Goal: Information Seeking & Learning: Learn about a topic

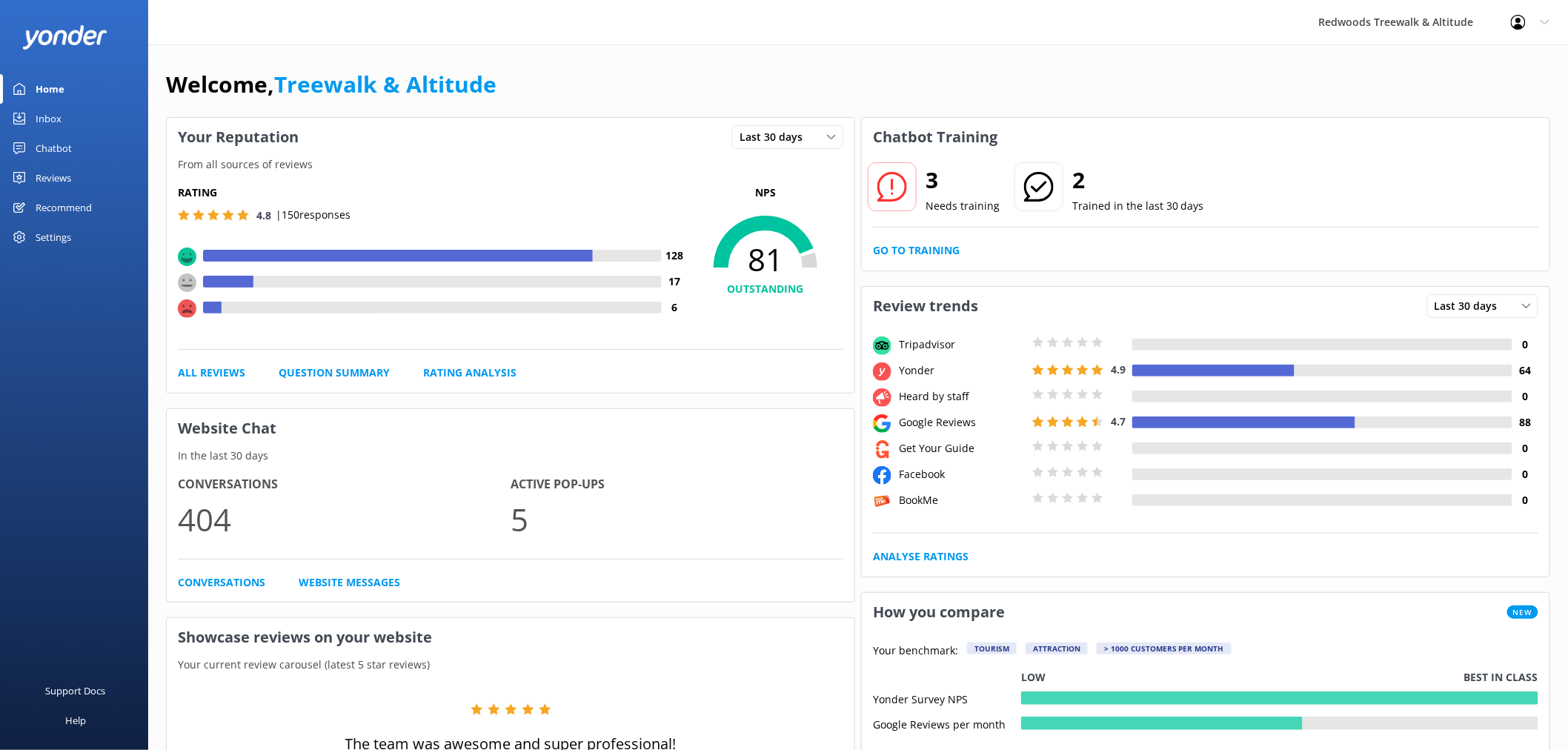
click at [92, 172] on link "Reviews" at bounding box center [74, 178] width 148 height 29
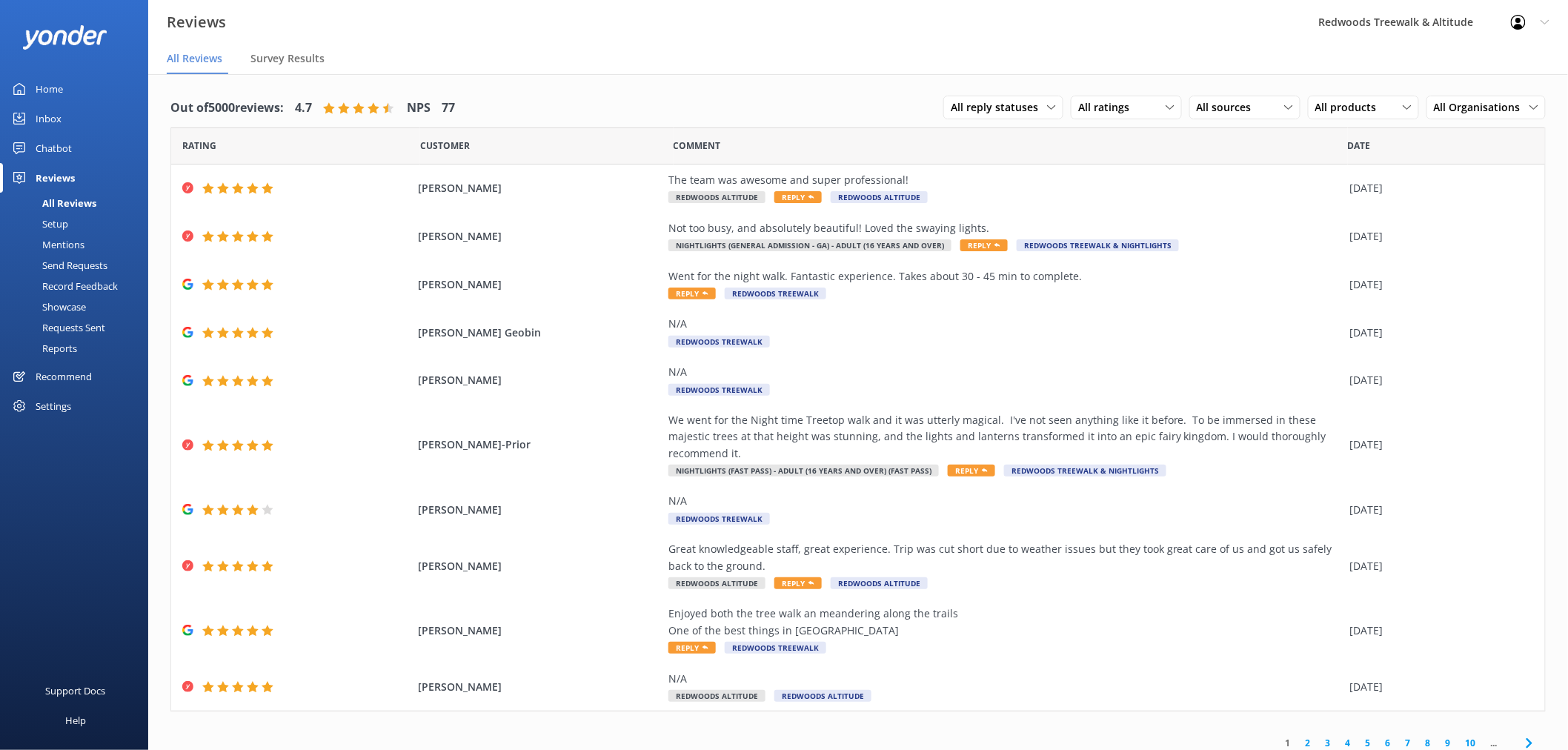
click at [73, 114] on link "Inbox" at bounding box center [74, 118] width 148 height 29
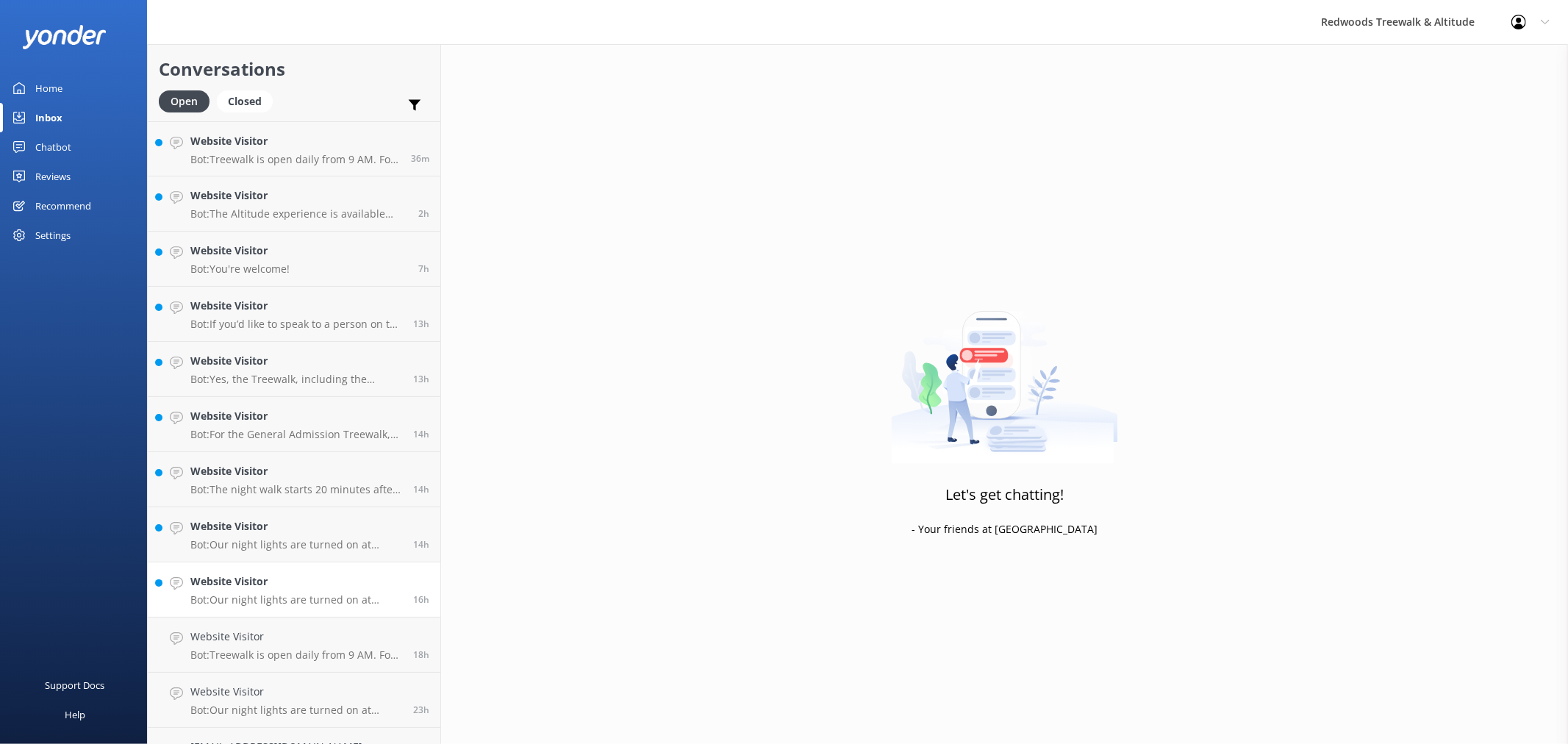
click at [290, 592] on div "Website Visitor Bot: Our night lights are turned on at sunset and the night wal…" at bounding box center [296, 589] width 212 height 32
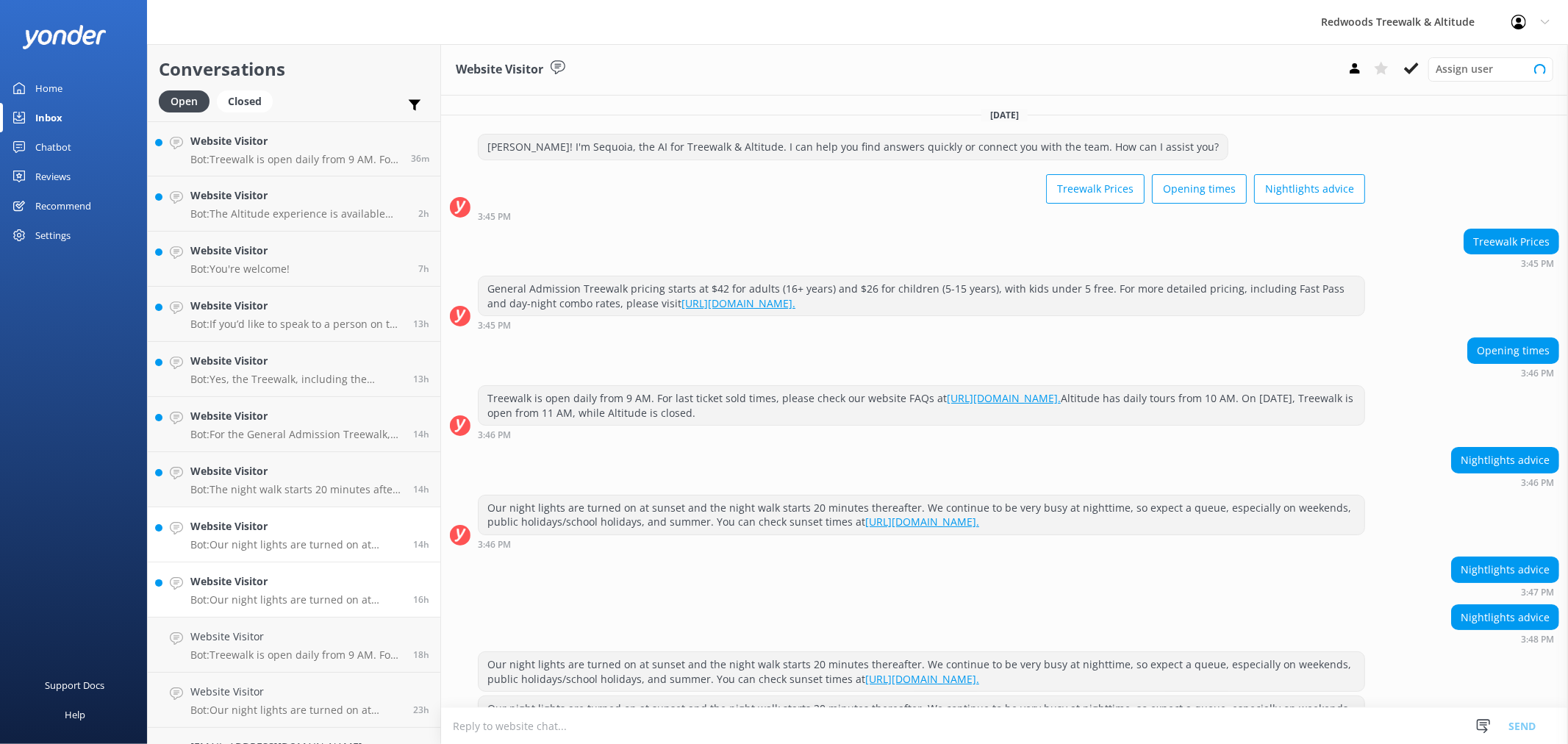
click at [289, 532] on h4 "Website Visitor" at bounding box center [296, 526] width 212 height 16
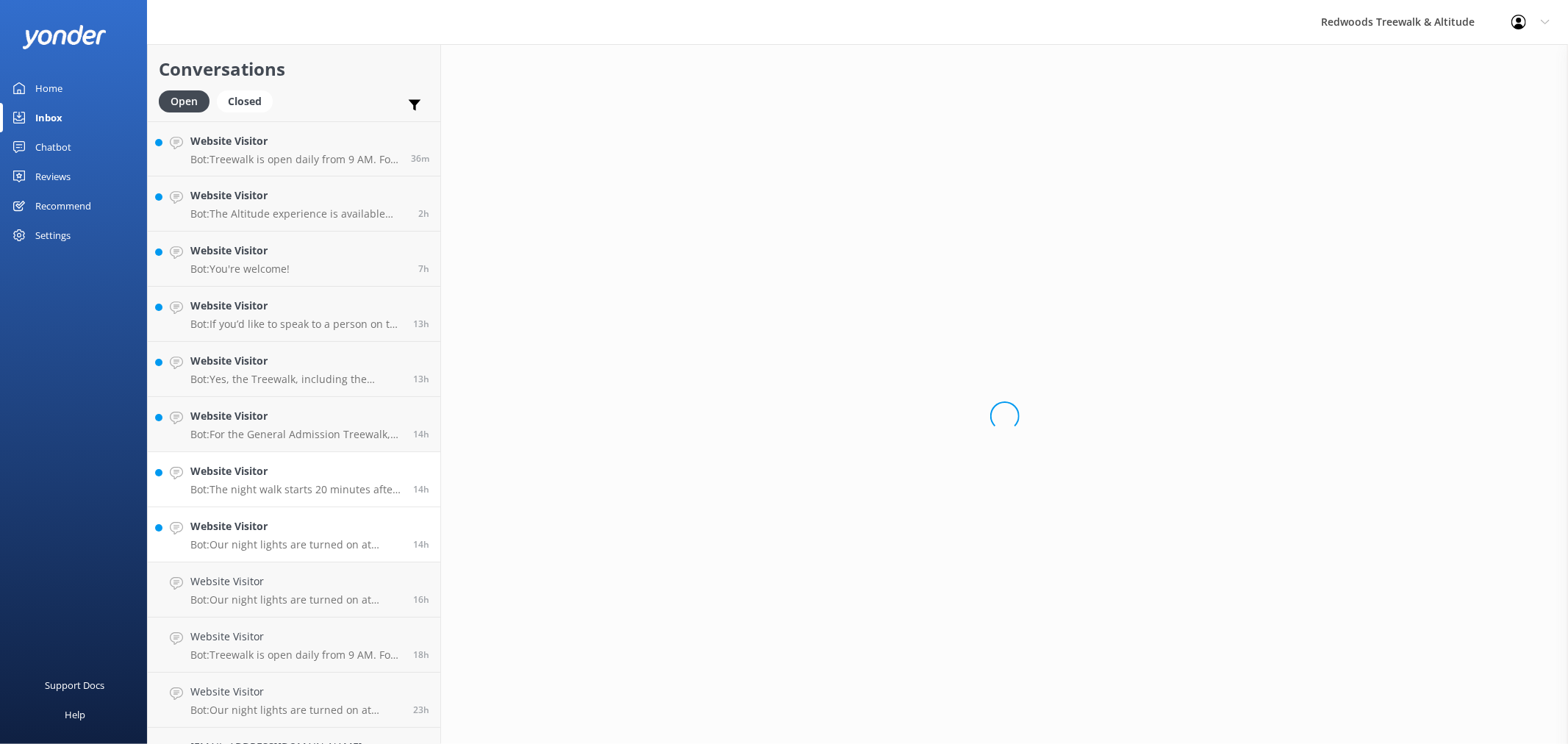
click at [280, 460] on link "Website Visitor Bot: The night walk starts 20 minutes after sunset. You can che…" at bounding box center [295, 480] width 293 height 55
click at [267, 408] on h4 "Website Visitor" at bounding box center [296, 416] width 212 height 16
drag, startPoint x: 266, startPoint y: 364, endPoint x: 260, endPoint y: 307, distance: 57.3
click at [266, 363] on h4 "Website Visitor" at bounding box center [296, 361] width 212 height 16
click at [260, 300] on h4 "Website Visitor" at bounding box center [296, 306] width 212 height 16
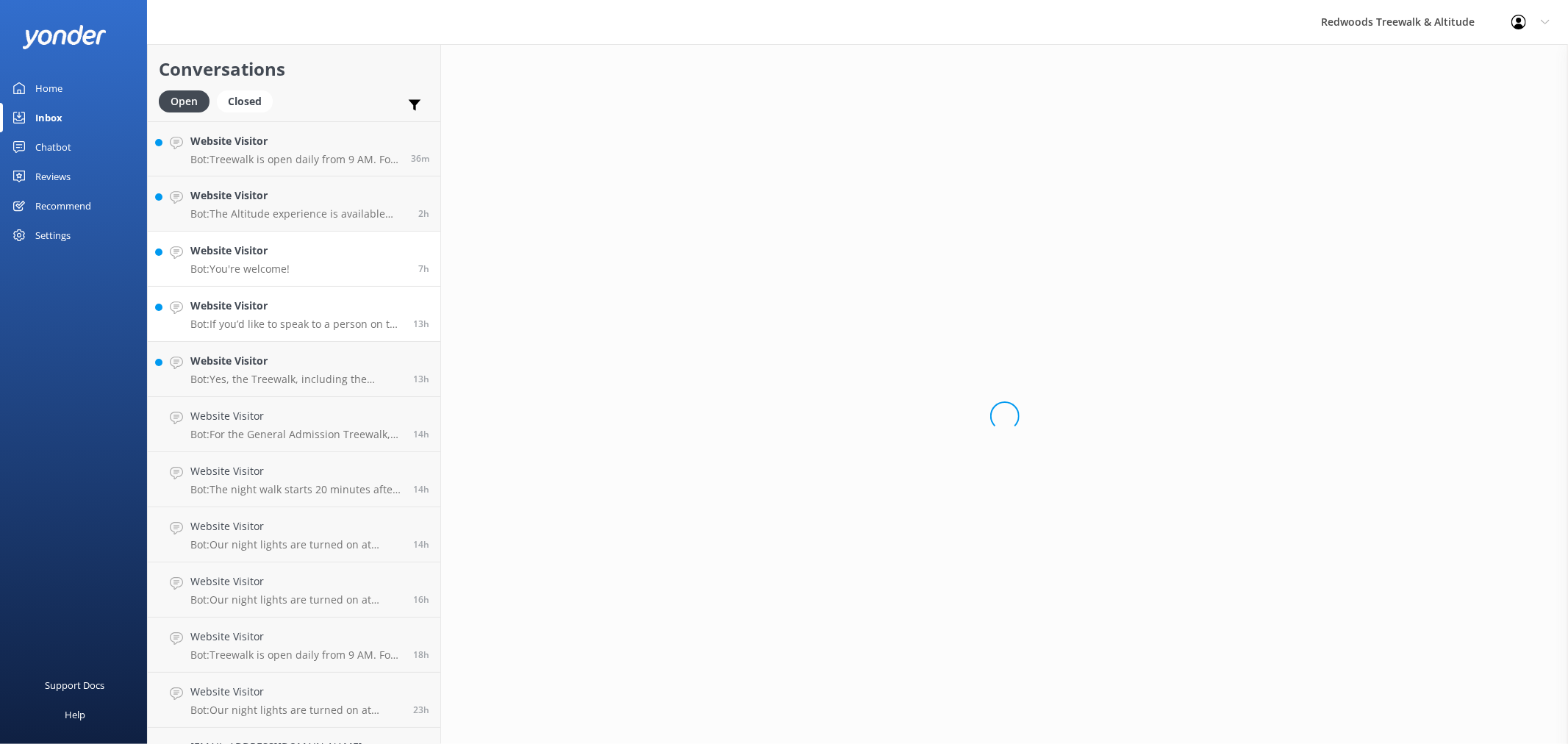
click at [256, 240] on link "Website Visitor Bot: You're welcome! 7h" at bounding box center [295, 259] width 293 height 55
click at [253, 196] on h4 "Website Visitor" at bounding box center [299, 196] width 217 height 16
click at [250, 135] on h4 "Website Visitor" at bounding box center [295, 141] width 210 height 16
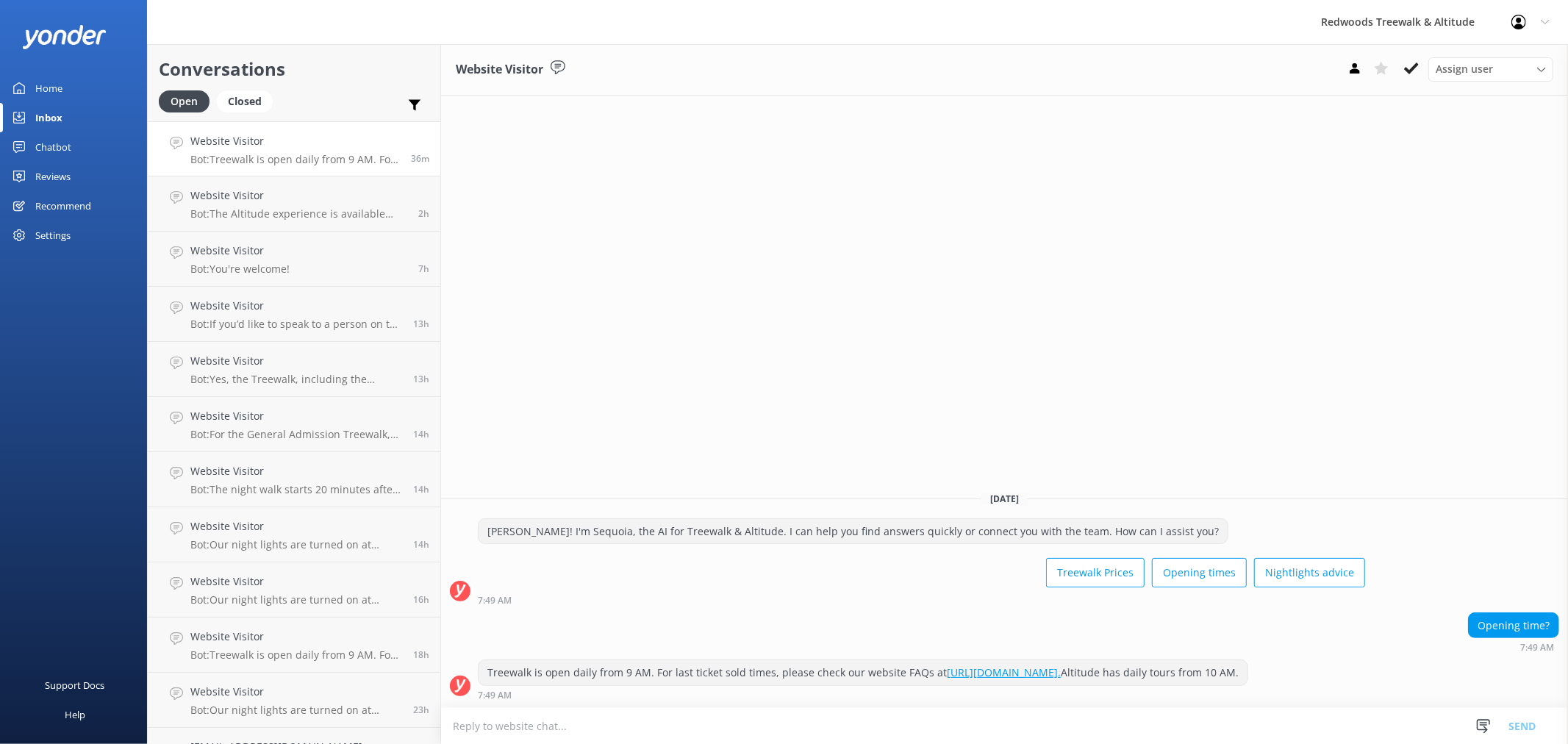
click at [100, 84] on link "Home" at bounding box center [74, 88] width 147 height 29
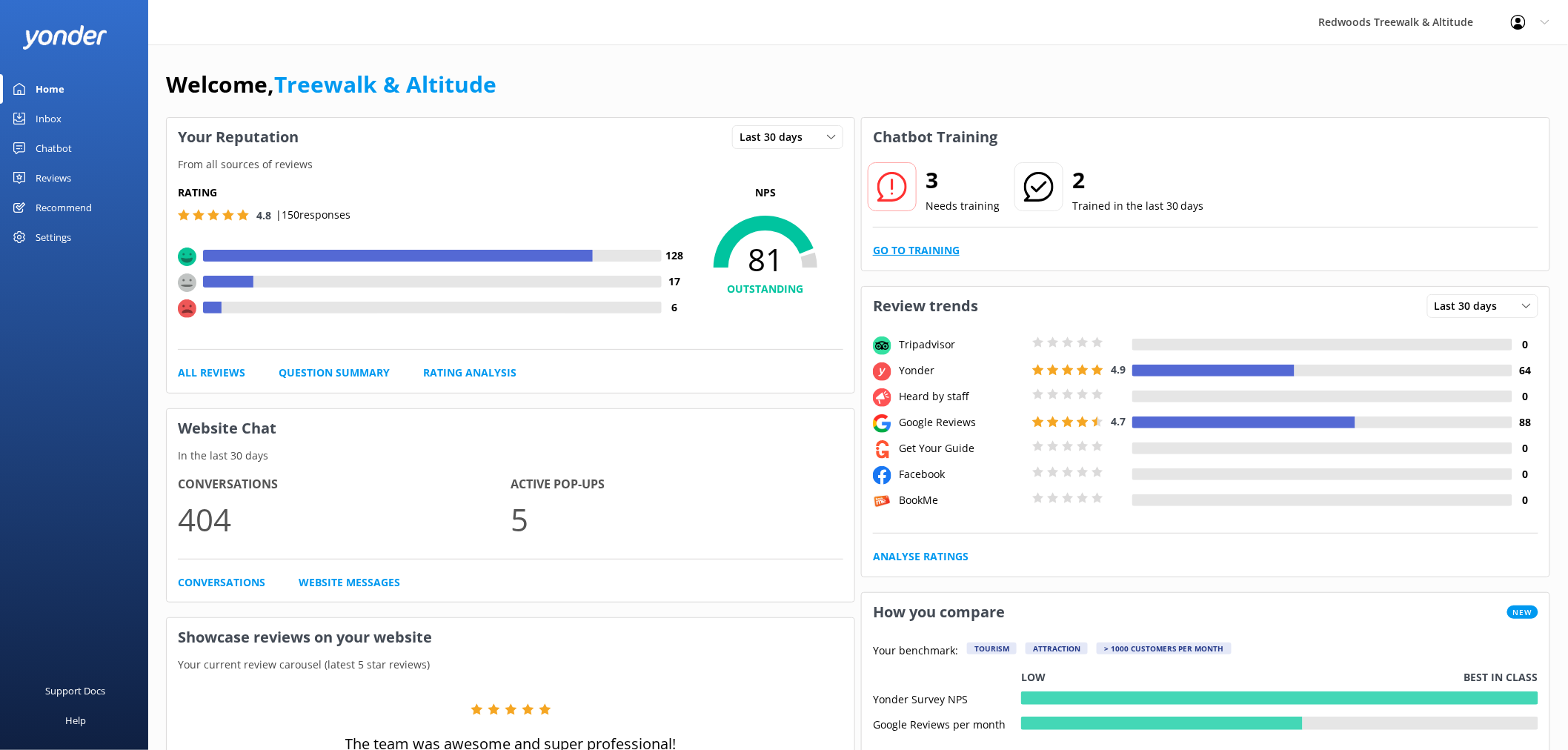
click at [922, 255] on link "Go to Training" at bounding box center [916, 251] width 86 height 16
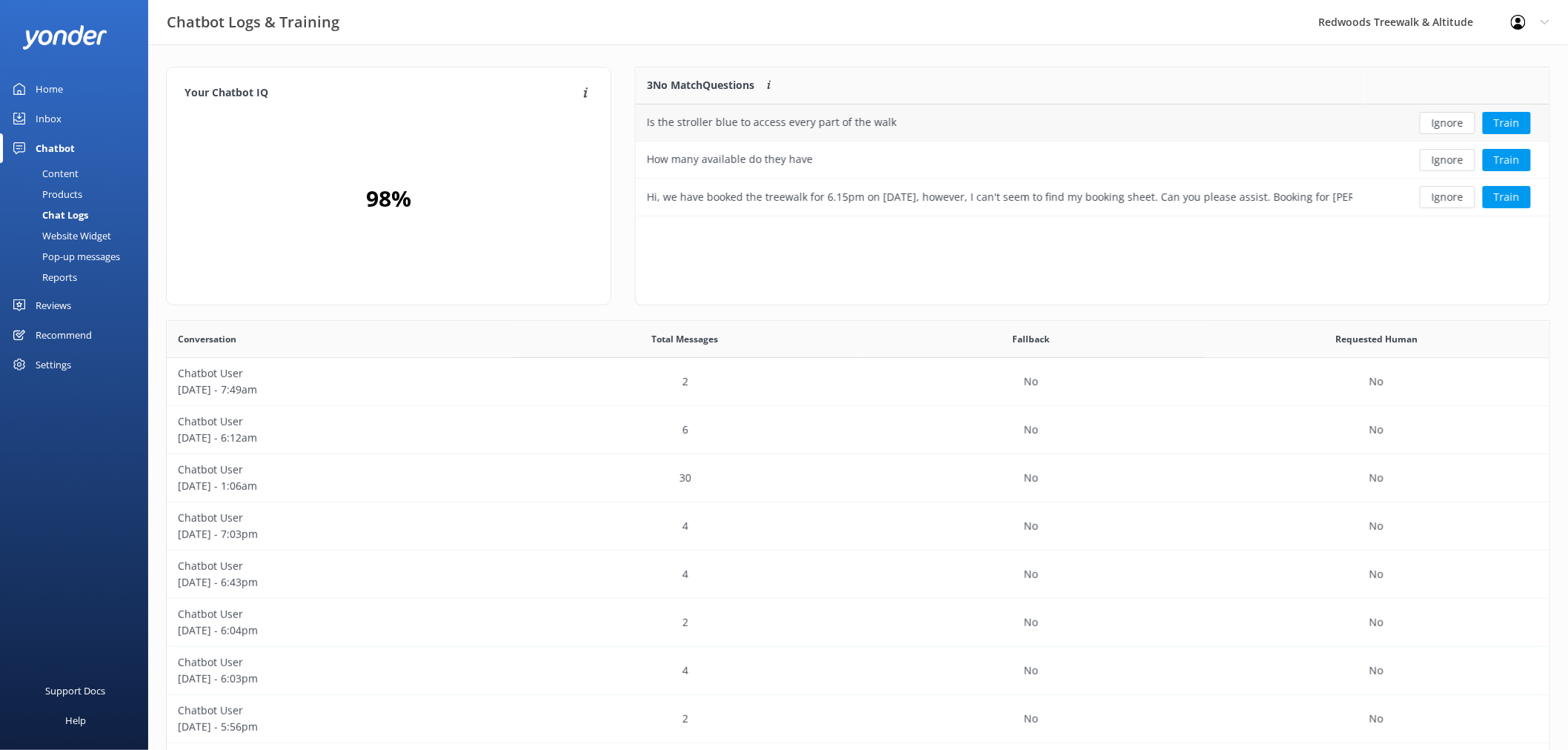
scroll to position [507, 1371]
click at [1445, 123] on button "Ignore" at bounding box center [1447, 122] width 55 height 22
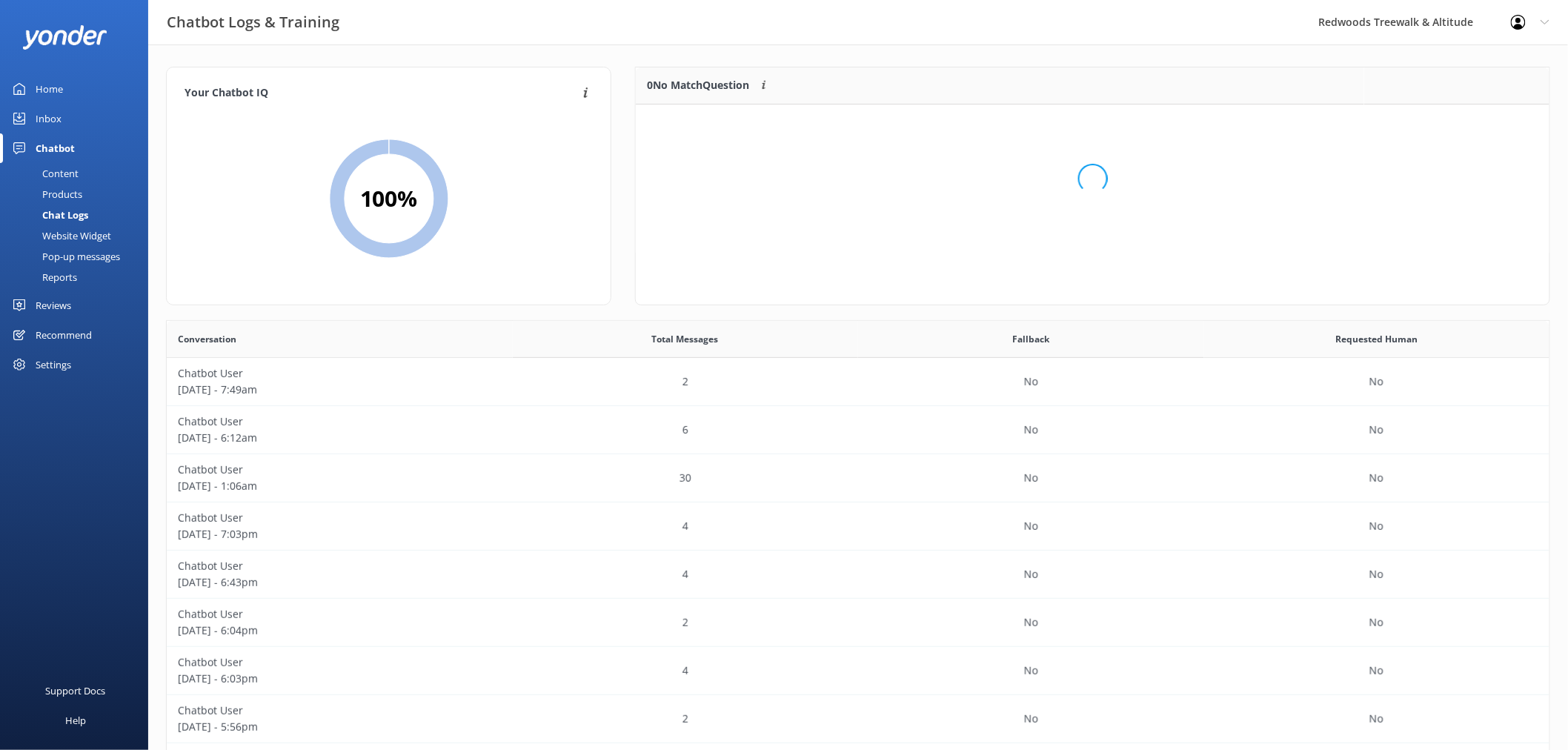
scroll to position [173, 901]
click at [60, 91] on div "Home" at bounding box center [50, 89] width 28 height 29
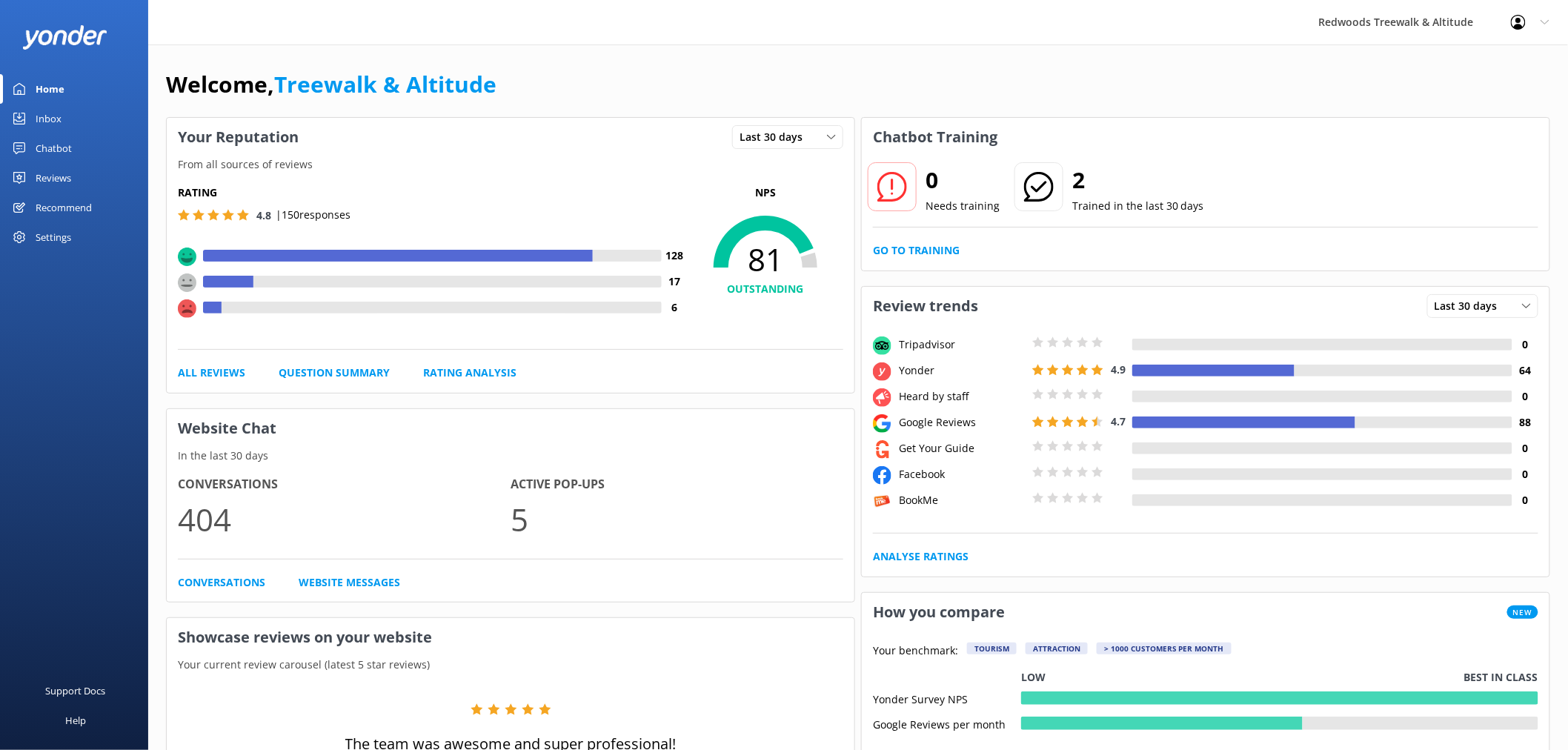
click at [57, 171] on div "Reviews" at bounding box center [54, 178] width 36 height 29
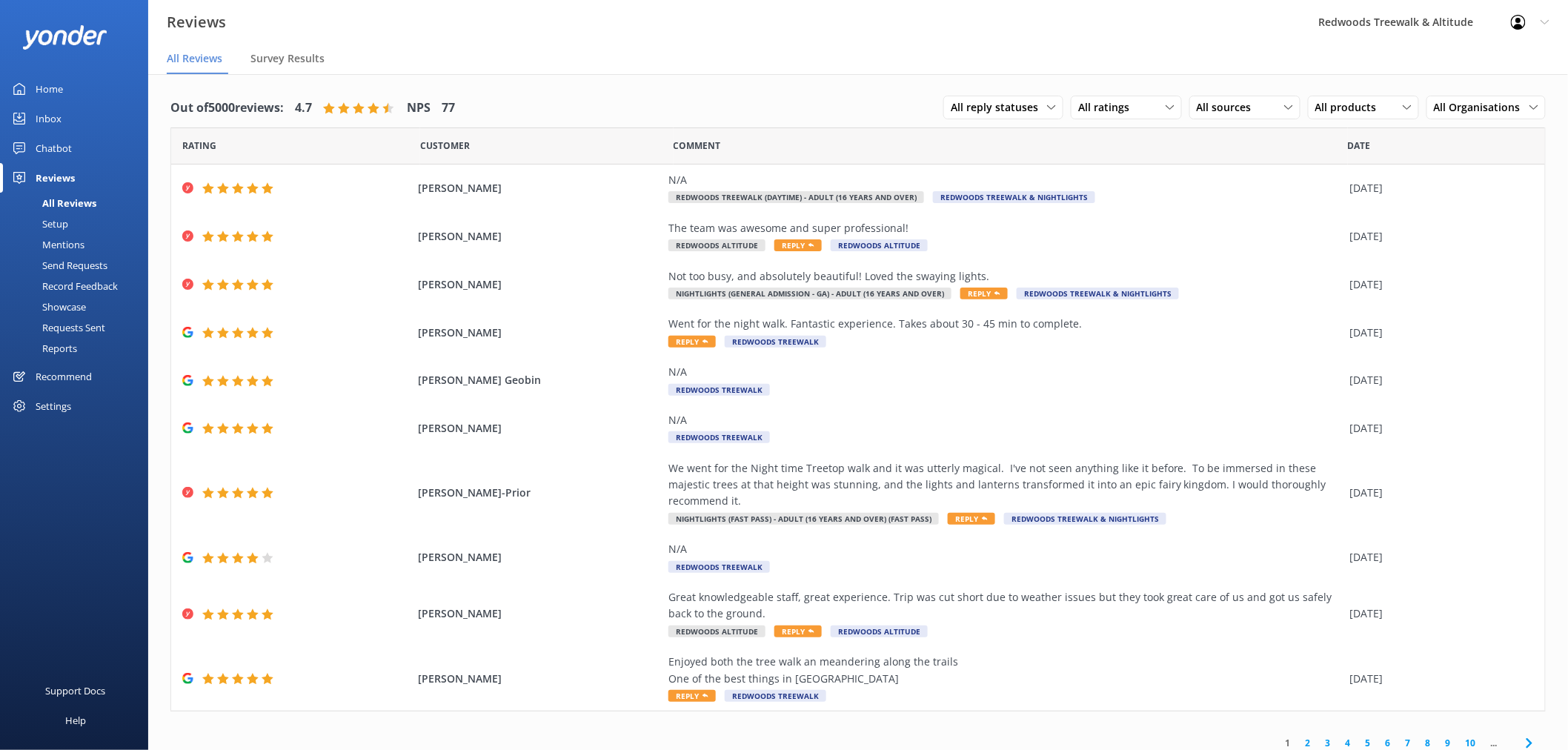
click at [73, 121] on link "Inbox" at bounding box center [74, 118] width 148 height 29
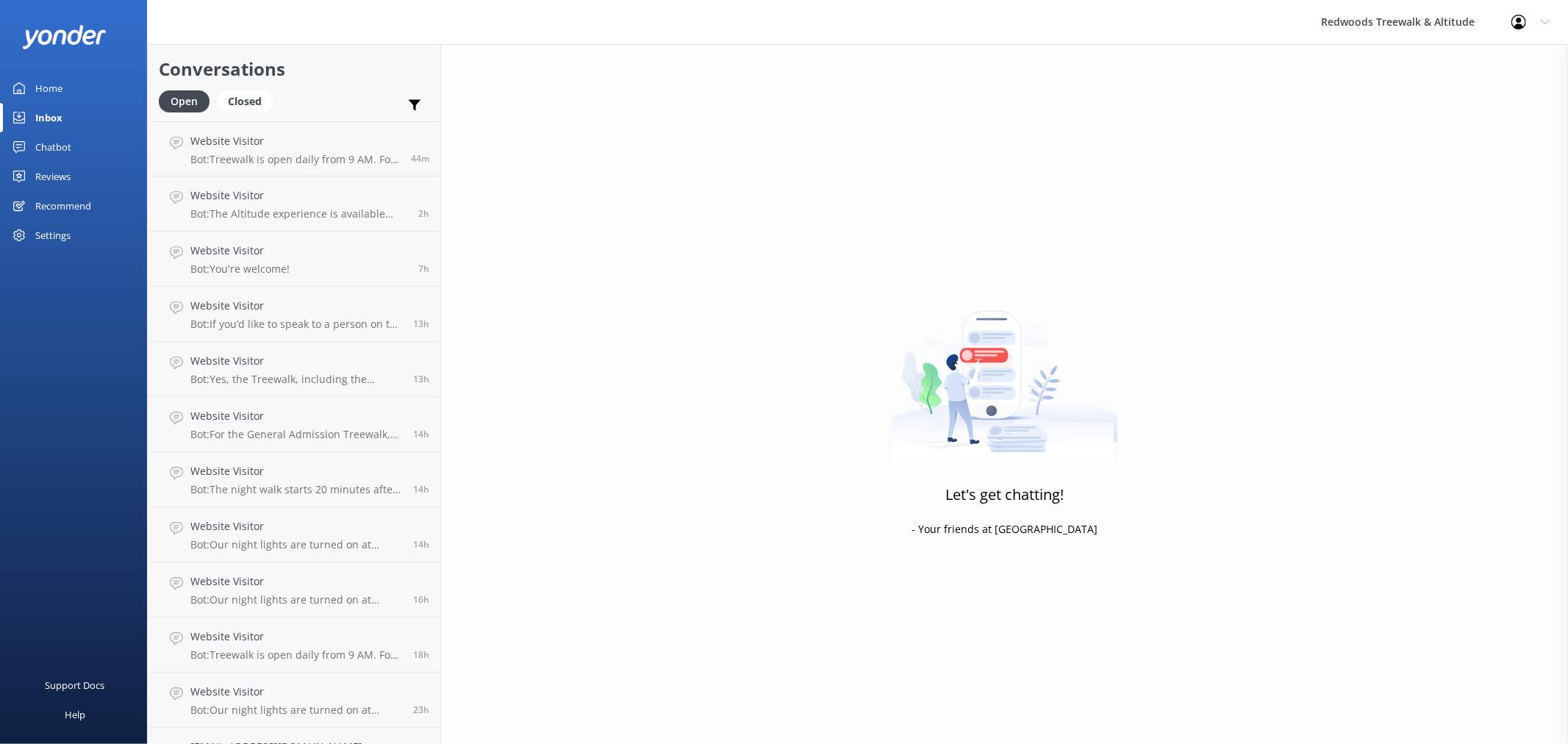
click at [66, 172] on div "Reviews" at bounding box center [53, 176] width 36 height 29
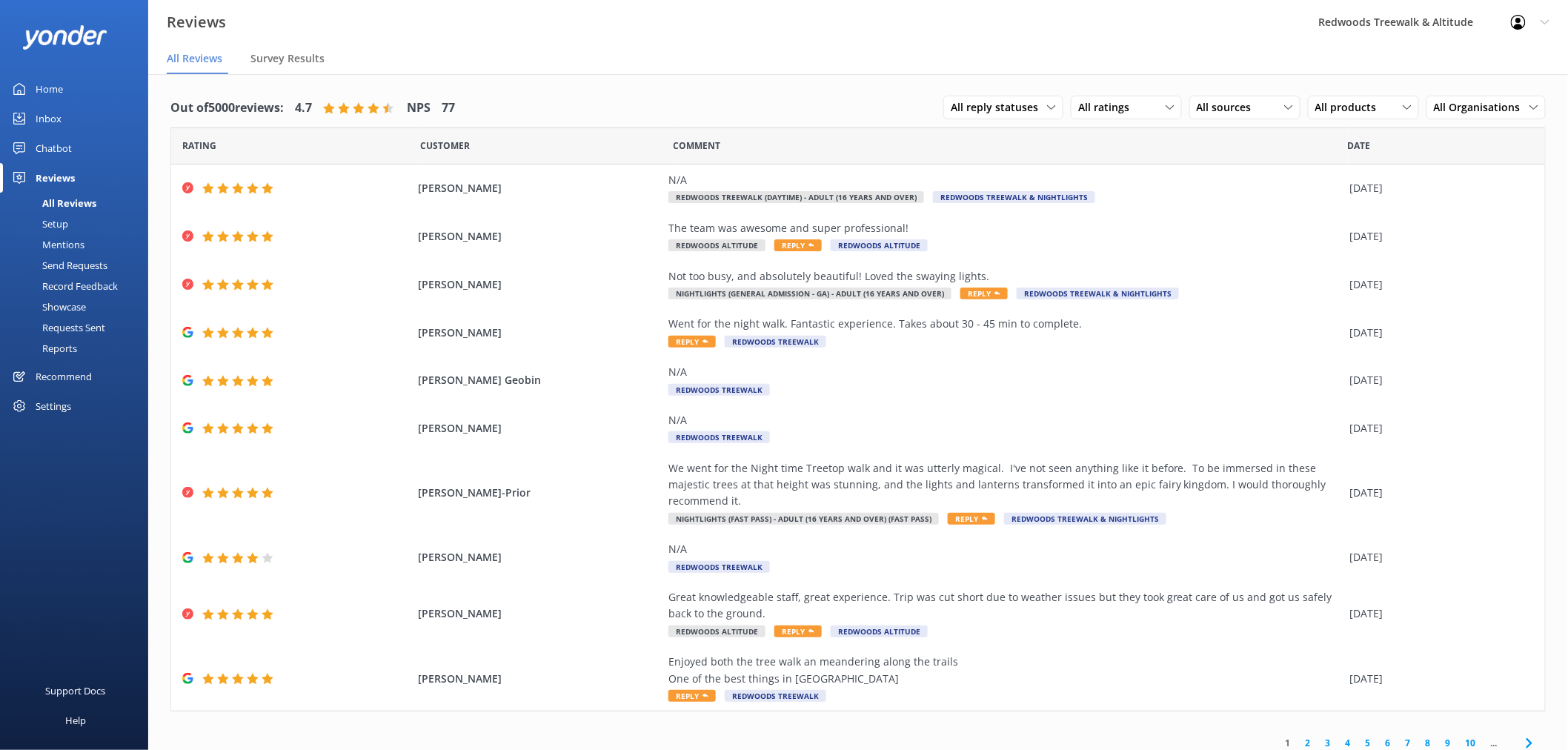
click at [77, 124] on link "Inbox" at bounding box center [74, 118] width 148 height 29
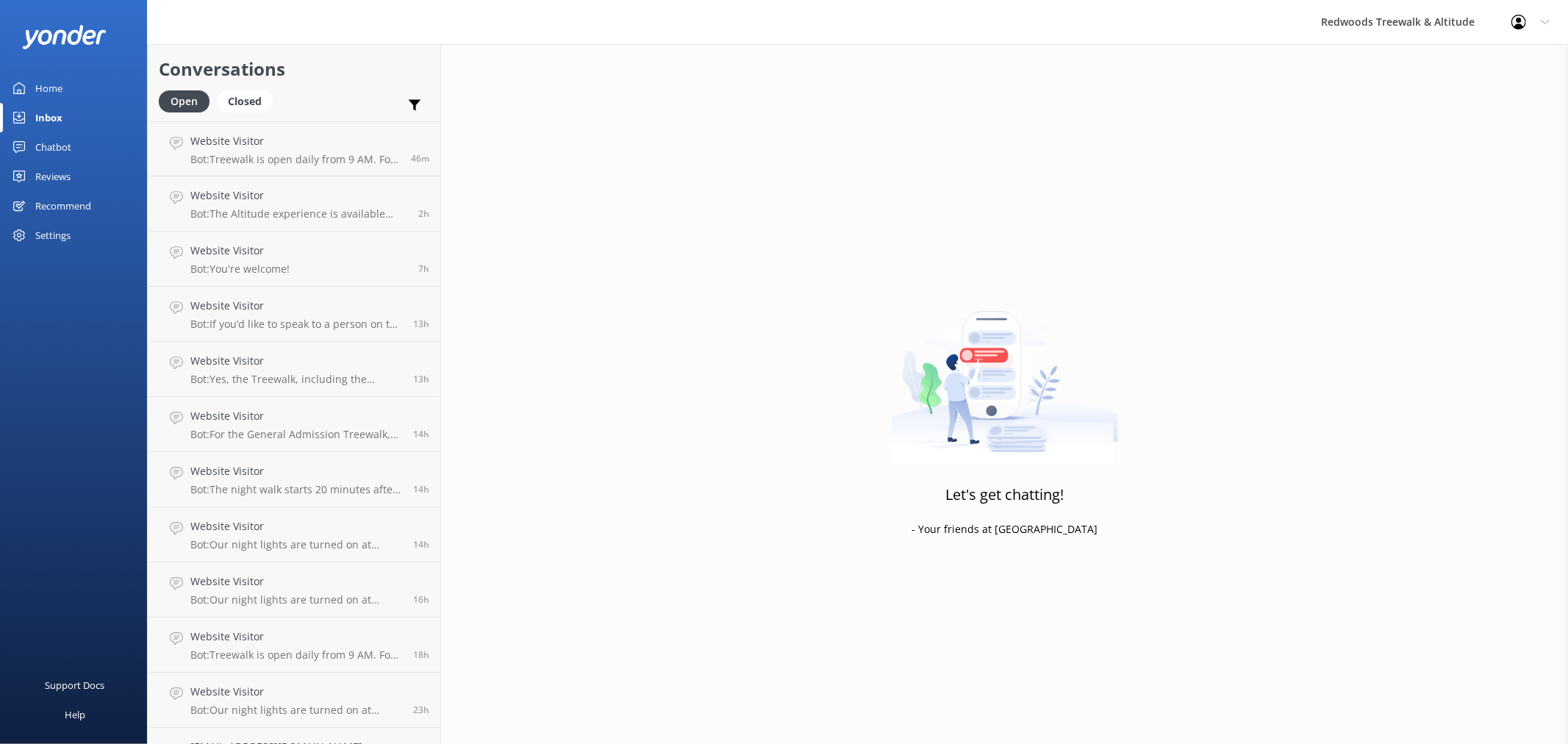
click at [91, 173] on link "Reviews" at bounding box center [74, 176] width 147 height 29
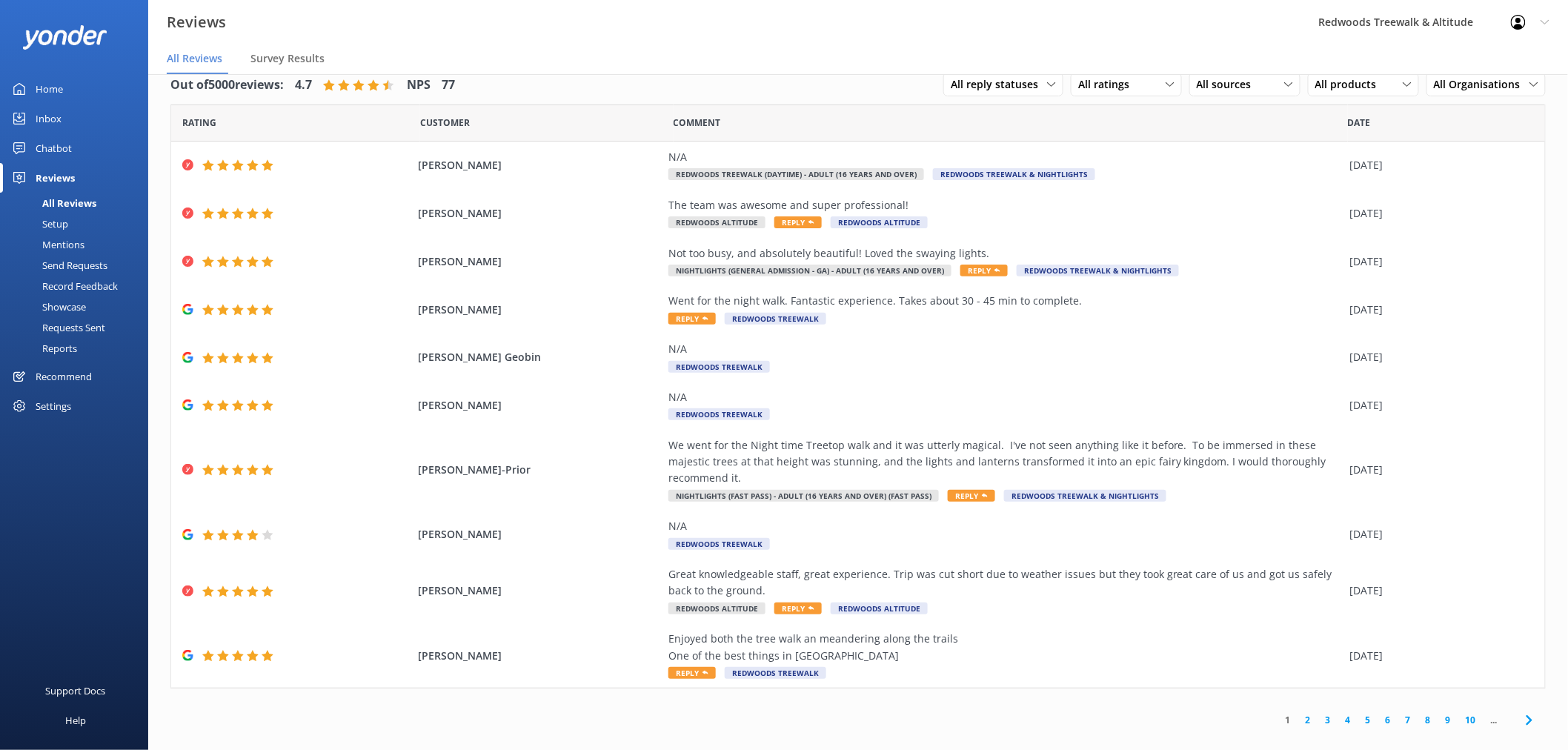
scroll to position [29, 0]
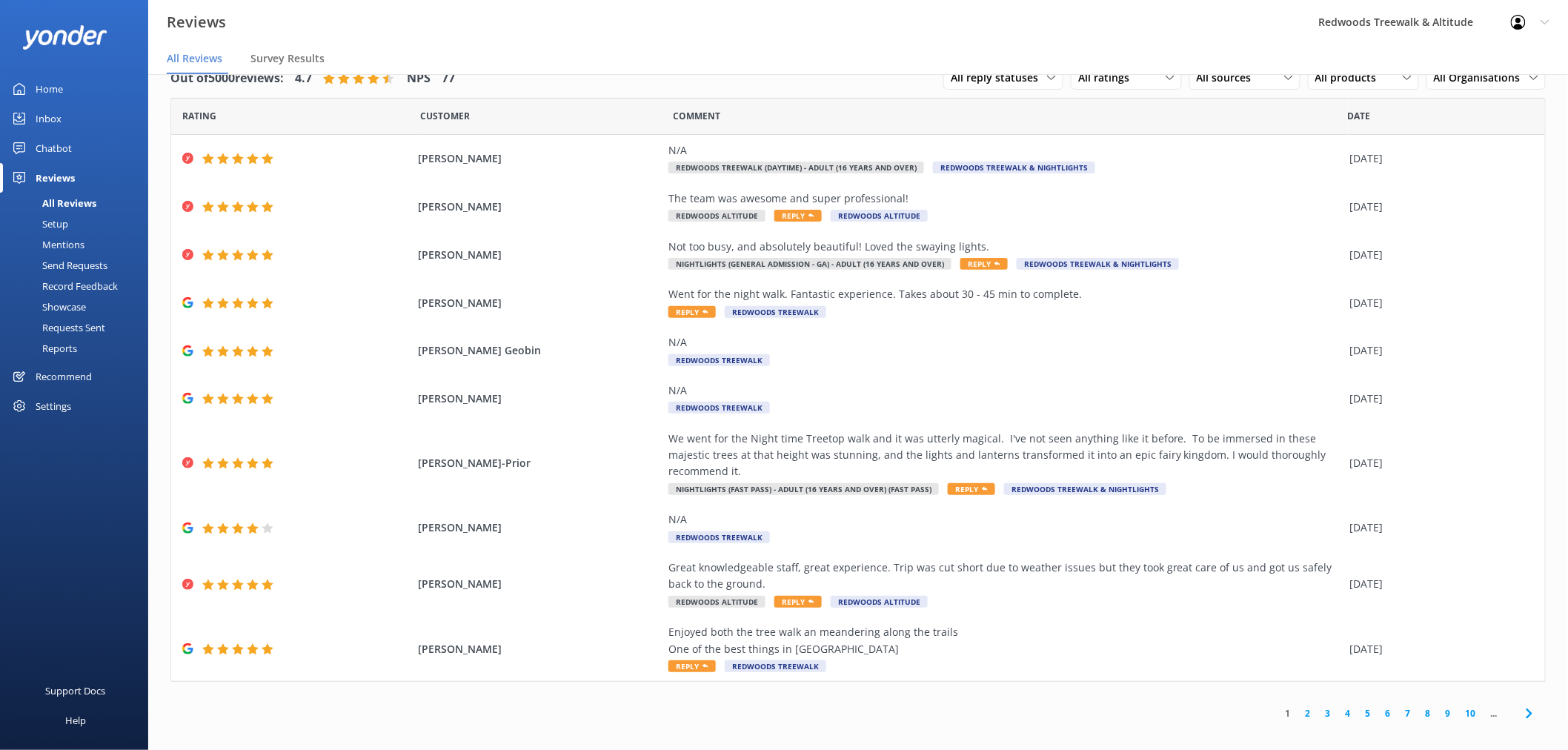
click at [1302, 707] on link "2" at bounding box center [1308, 713] width 20 height 14
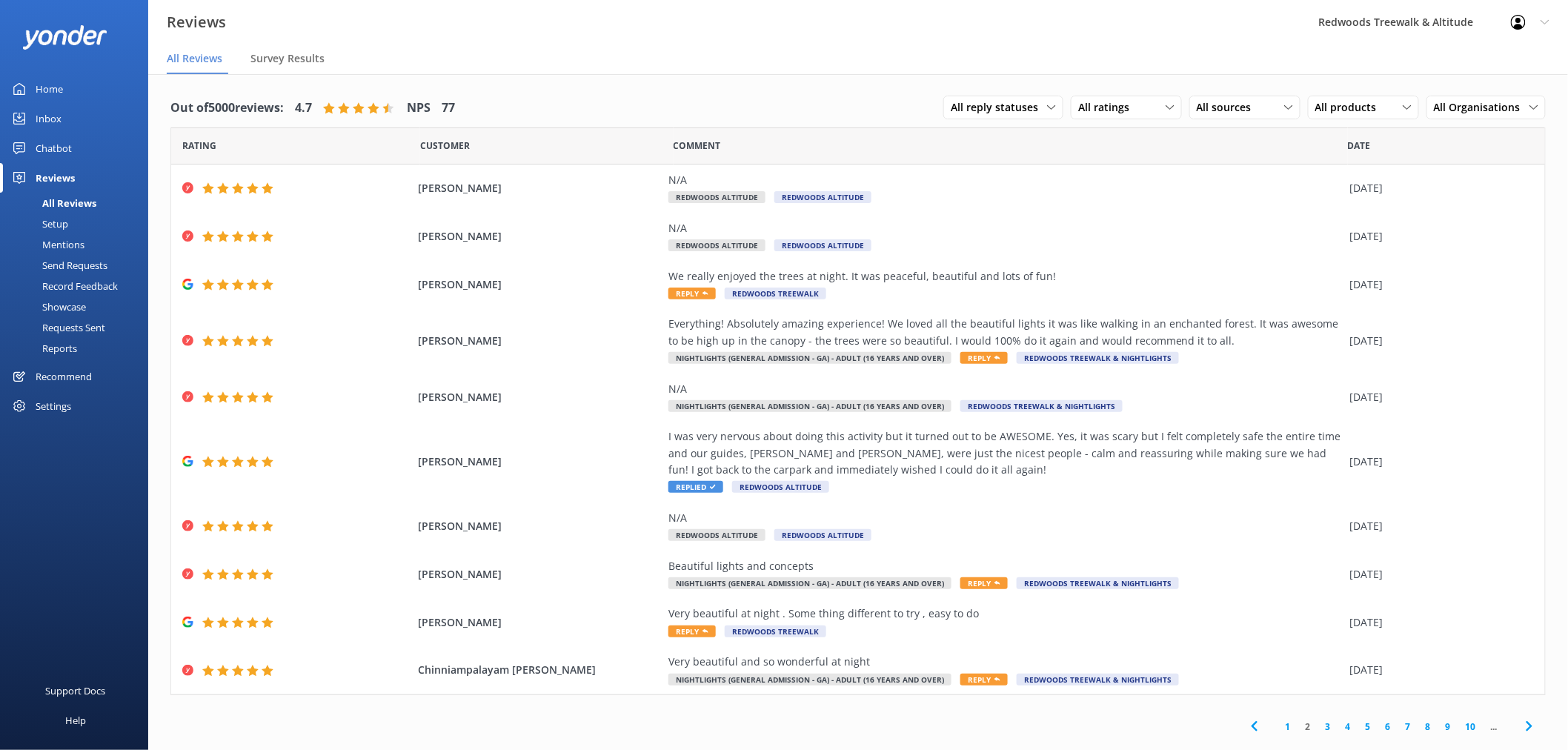
click at [124, 115] on link "Inbox" at bounding box center [74, 118] width 148 height 29
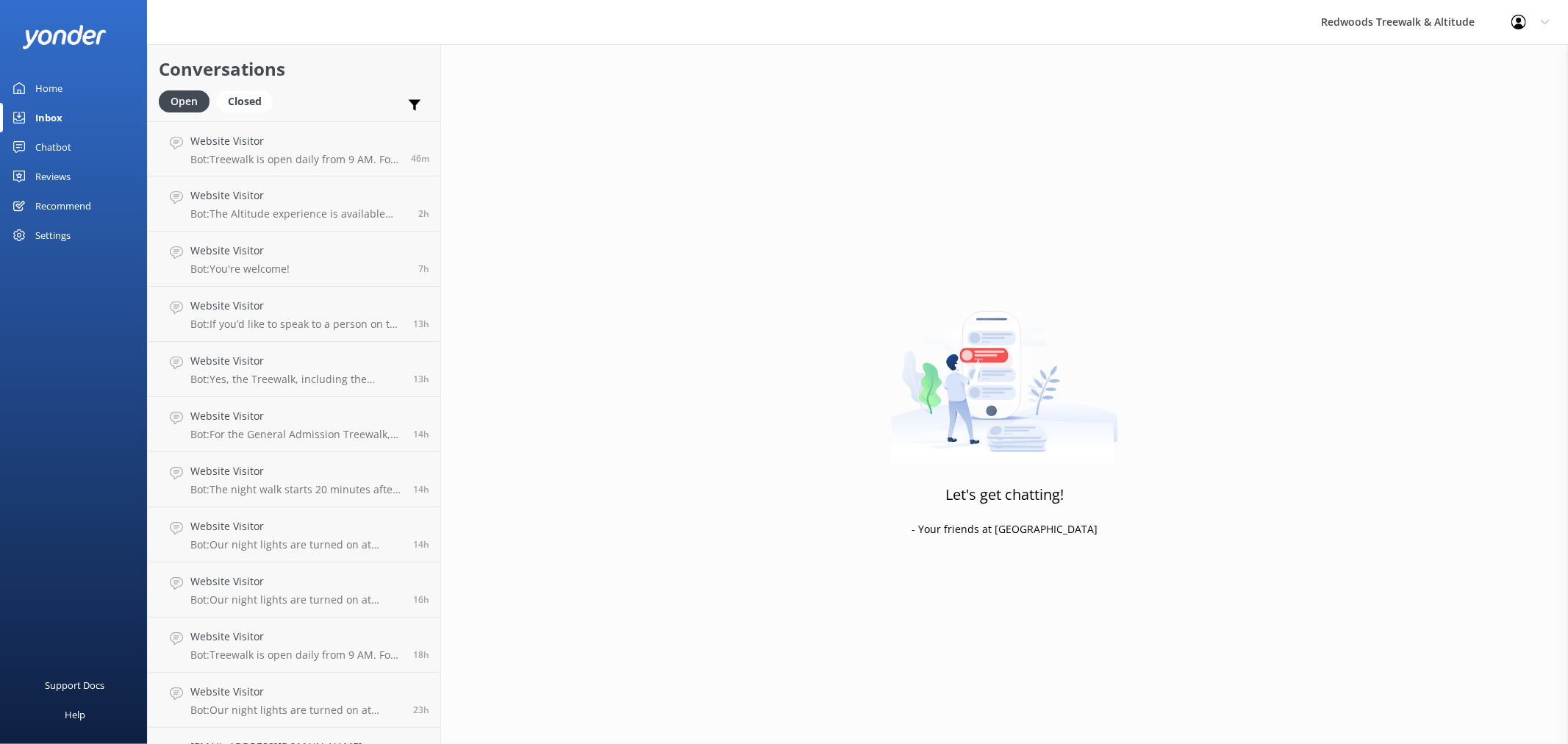
click at [96, 77] on link "Home" at bounding box center [74, 88] width 147 height 29
